Goal: Task Accomplishment & Management: Use online tool/utility

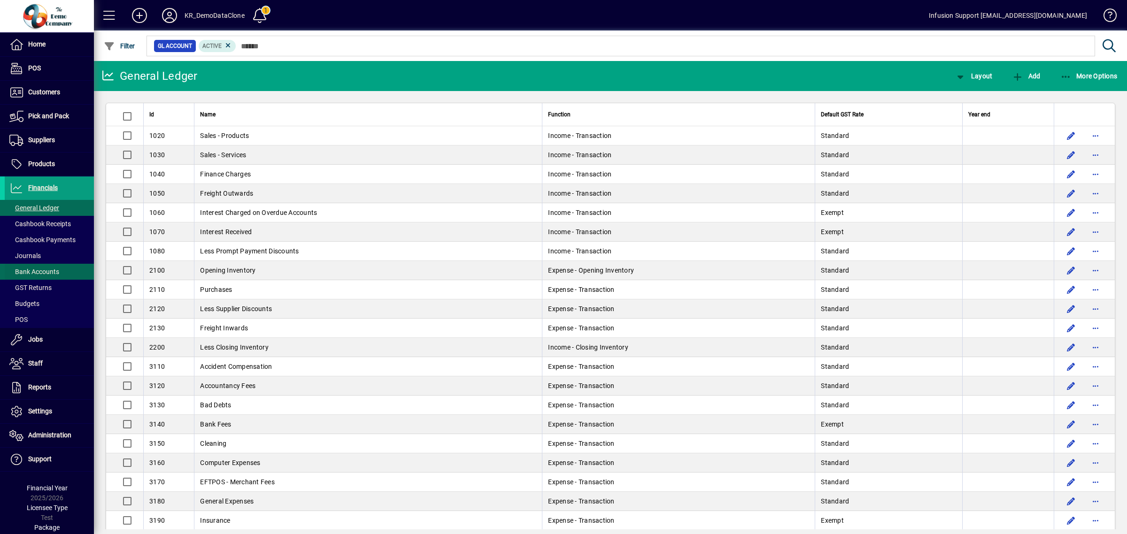
click at [37, 268] on span "Bank Accounts" at bounding box center [34, 272] width 50 height 8
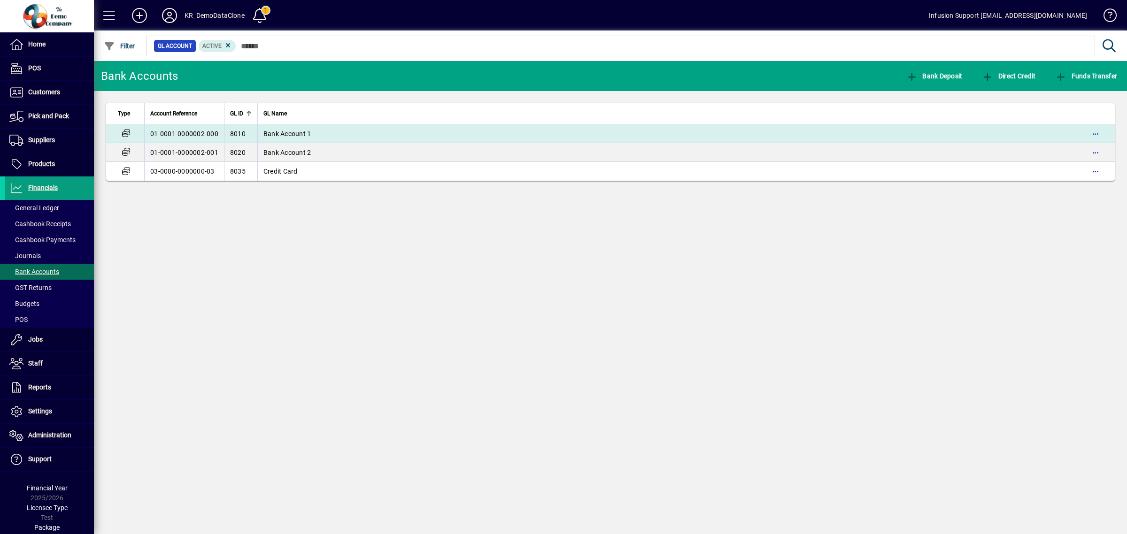
click at [281, 131] on span "Bank Account 1" at bounding box center [287, 134] width 48 height 8
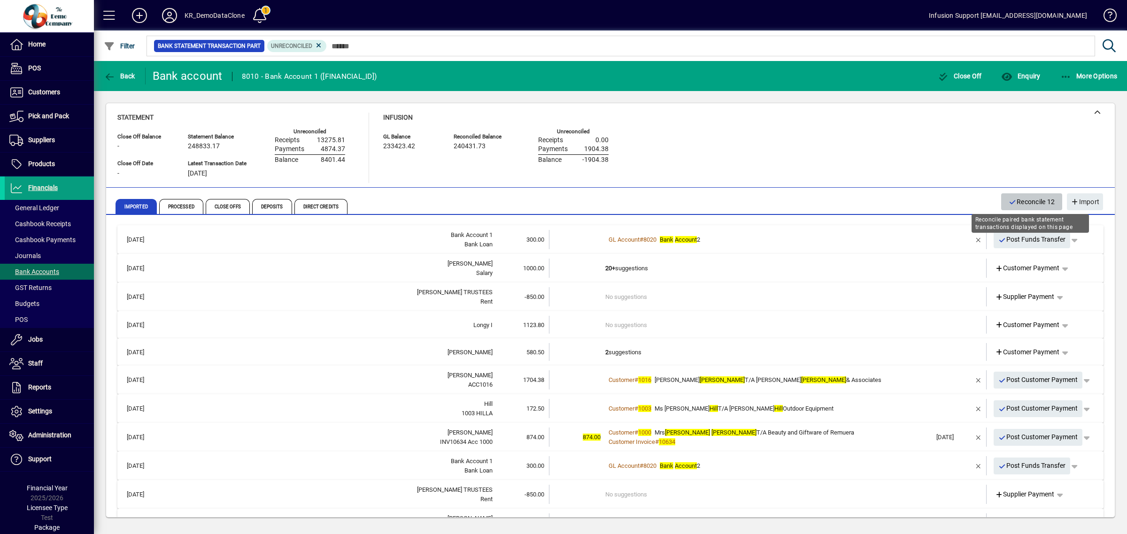
click at [1034, 198] on span "Reconcile 12" at bounding box center [1031, 201] width 46 height 15
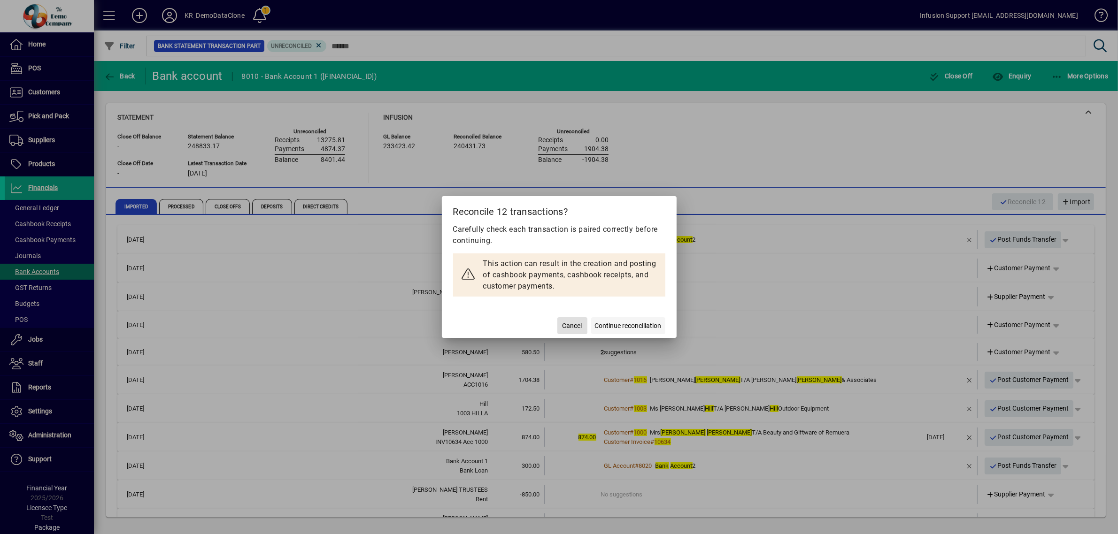
click at [644, 324] on span "Continue reconciliation" at bounding box center [628, 326] width 67 height 10
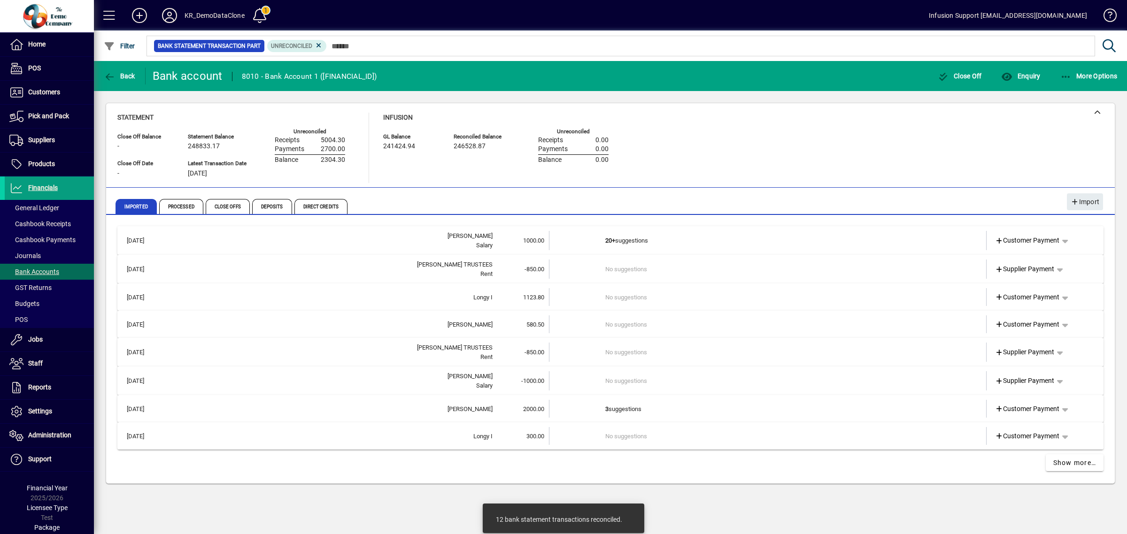
click at [685, 244] on td "20+ suggestions" at bounding box center [768, 240] width 326 height 19
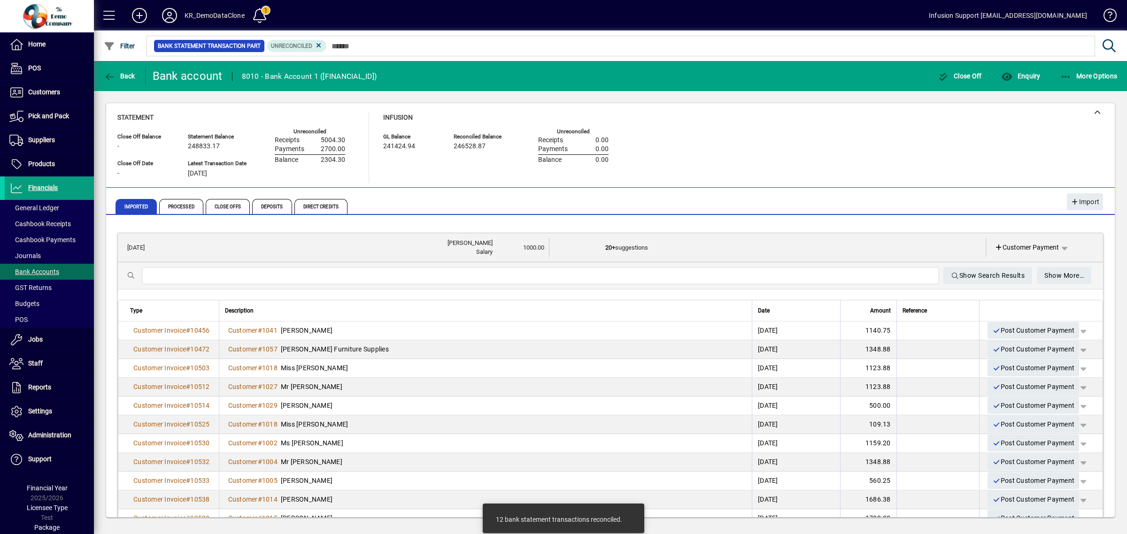
click at [678, 248] on td "20+ suggestions" at bounding box center [768, 247] width 326 height 19
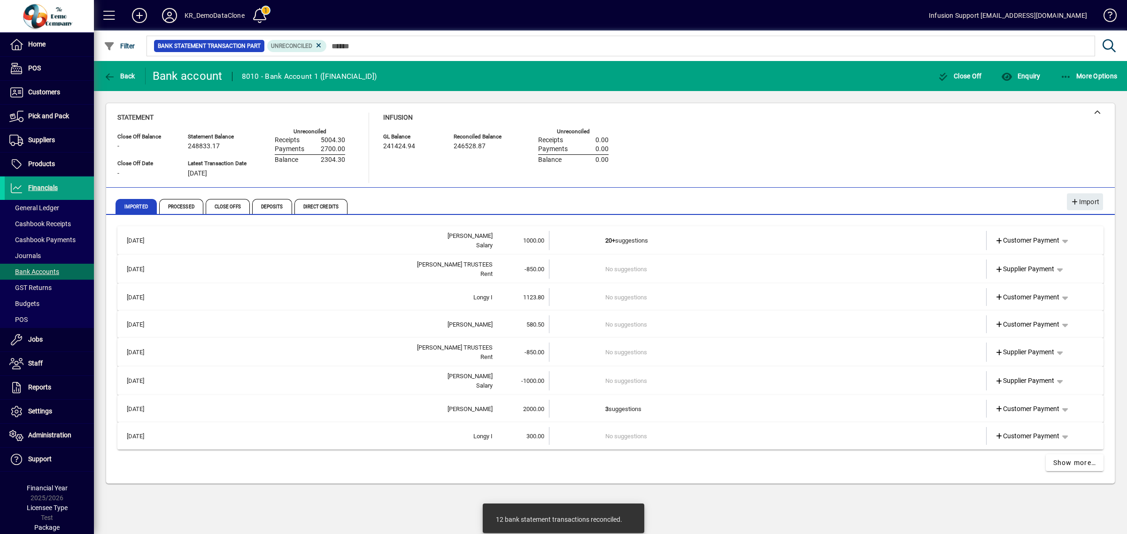
click at [622, 264] on td "No suggestions" at bounding box center [768, 269] width 326 height 19
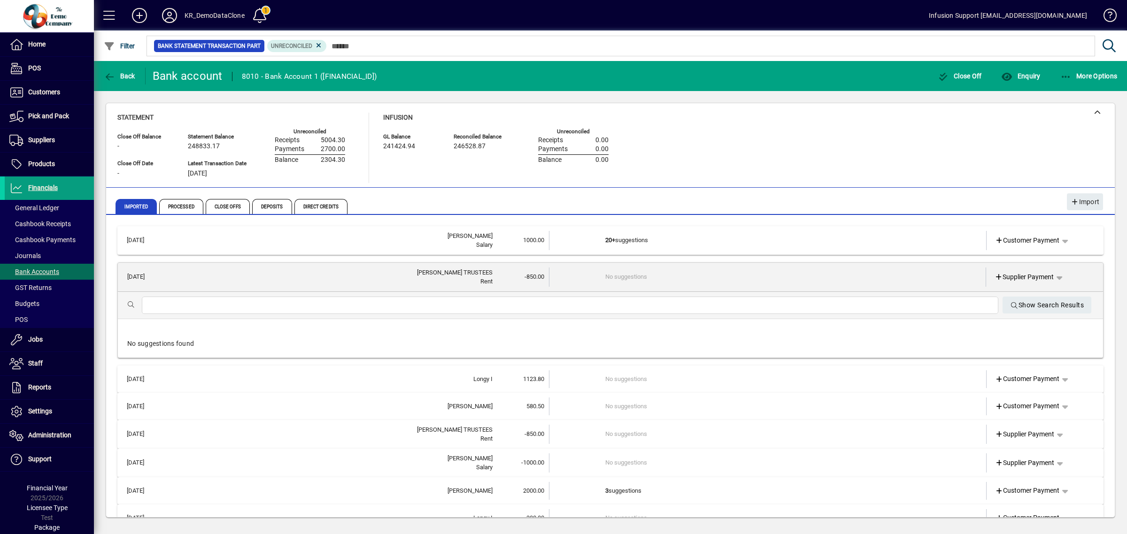
click at [583, 297] on div at bounding box center [570, 305] width 856 height 17
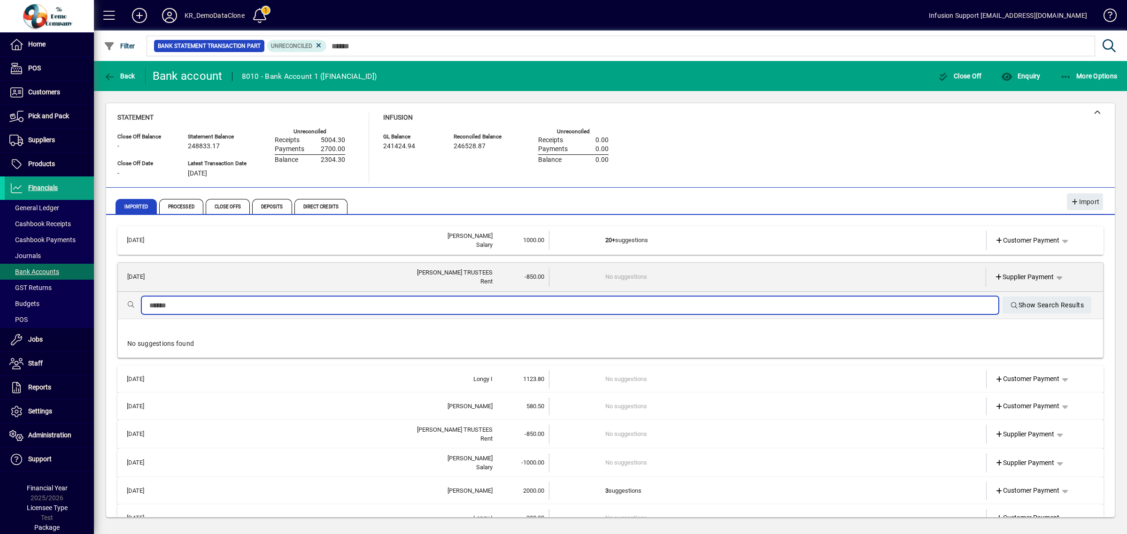
click at [586, 305] on input "text" at bounding box center [569, 305] width 841 height 11
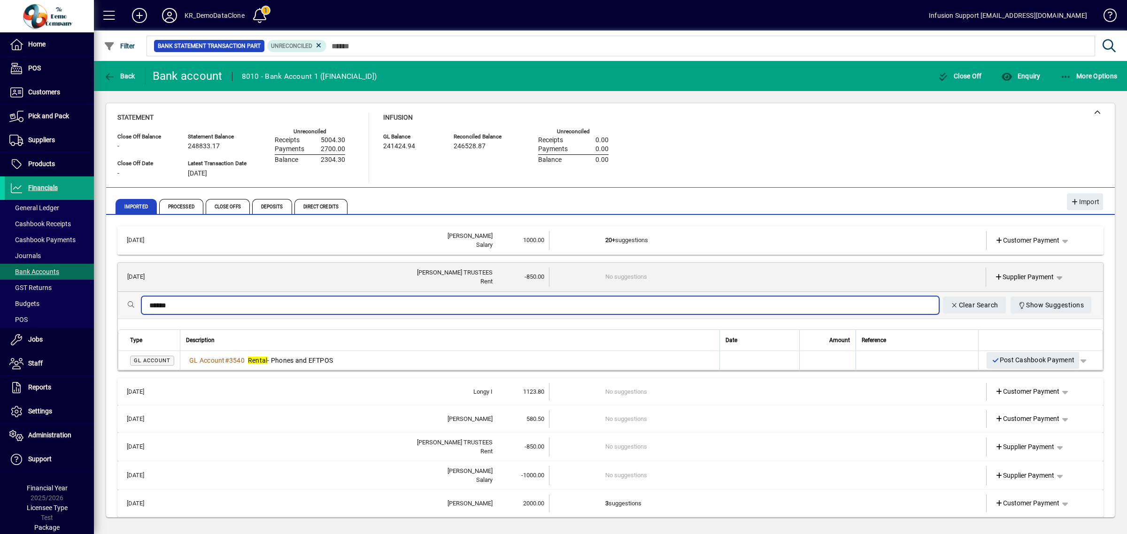
type input "******"
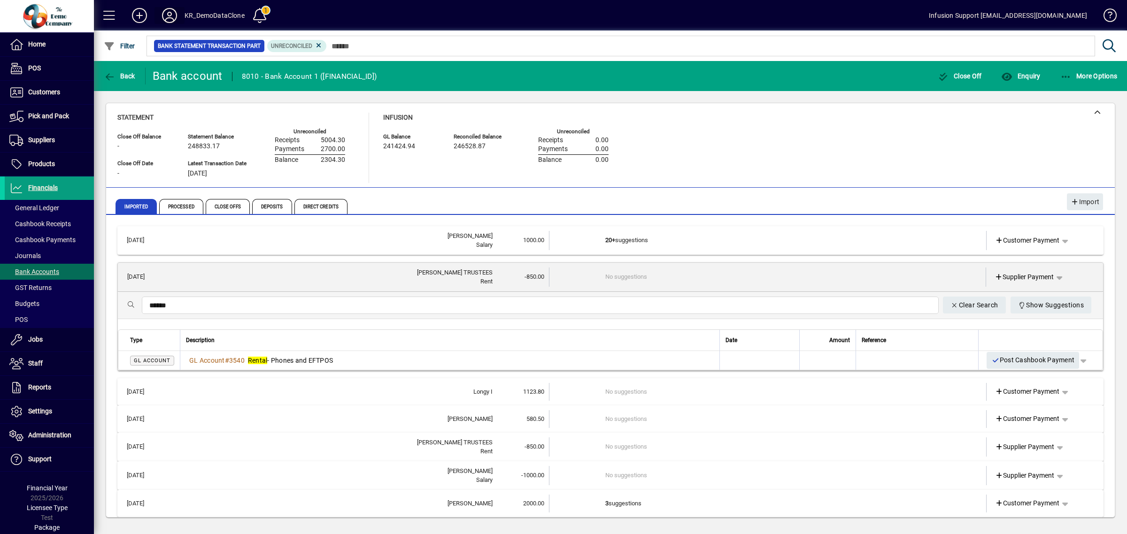
click at [167, 10] on icon at bounding box center [169, 15] width 19 height 15
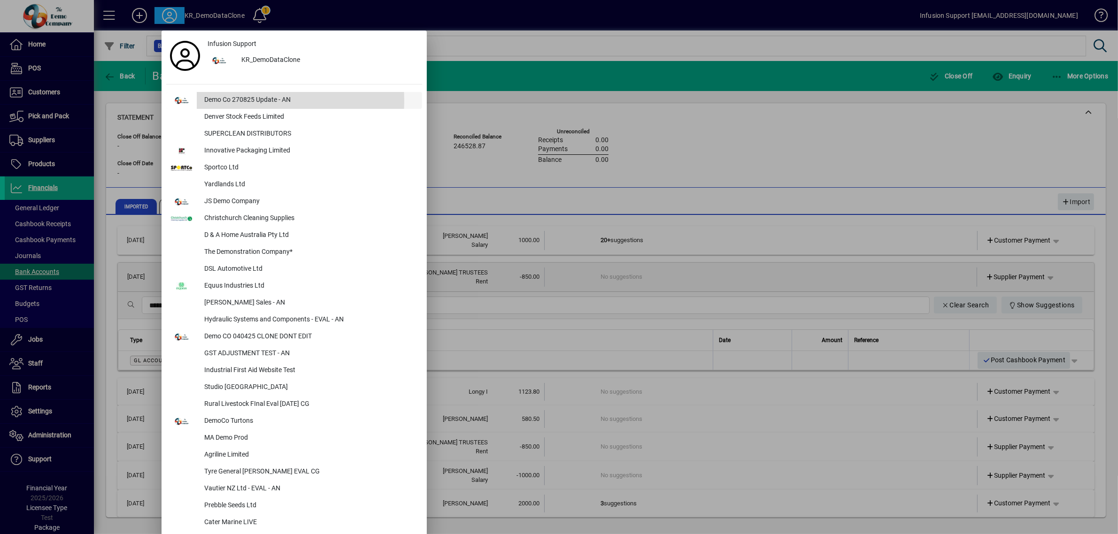
click at [228, 101] on div "Demo Co 270825 Update - AN" at bounding box center [309, 100] width 225 height 17
